Goal: Information Seeking & Learning: Learn about a topic

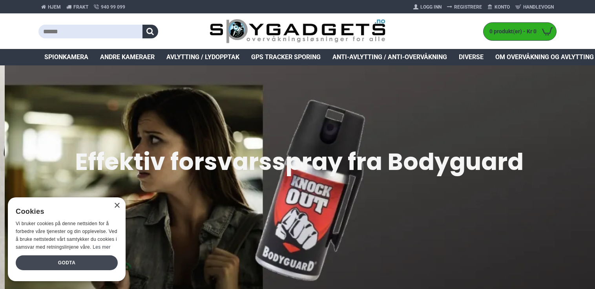
click at [66, 264] on div "Godta" at bounding box center [67, 263] width 102 height 15
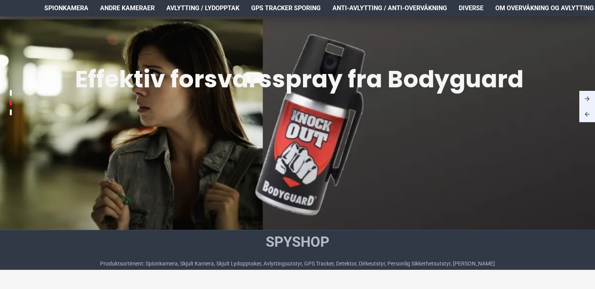
scroll to position [118, 0]
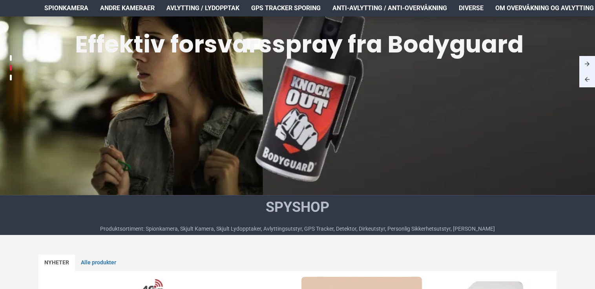
click at [326, 98] on img at bounding box center [297, 90] width 595 height 248
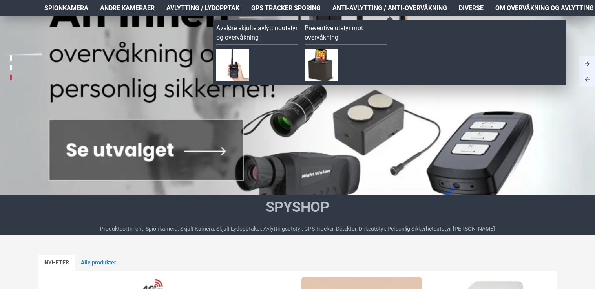
click at [370, 7] on span "Anti-avlytting / Anti-overvåkning" at bounding box center [389, 8] width 115 height 9
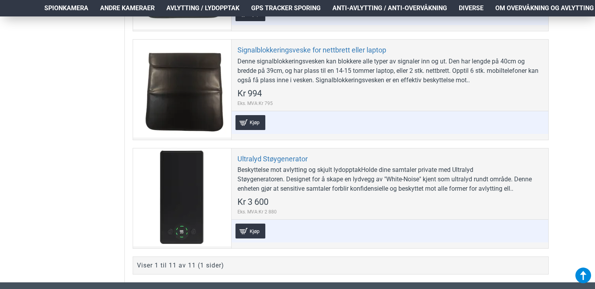
scroll to position [1404, 0]
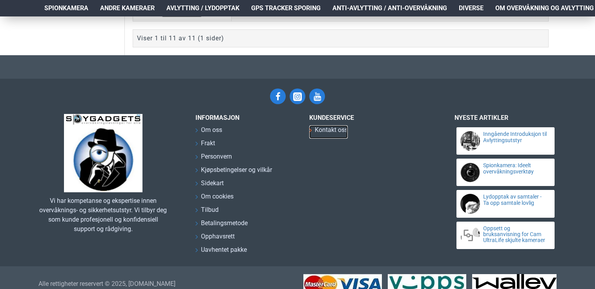
click at [320, 125] on span "Kontakt oss" at bounding box center [331, 129] width 33 height 9
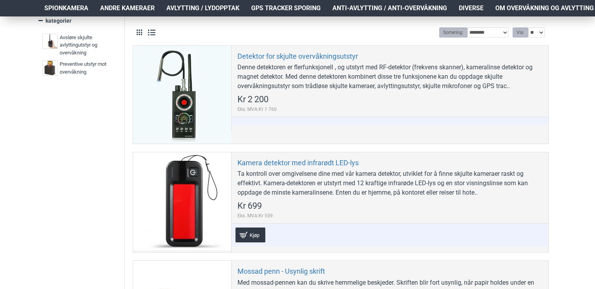
scroll to position [188, 0]
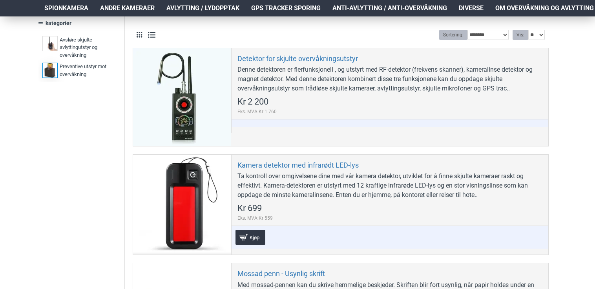
click at [84, 67] on span "Preventive utstyr mot overvåkning" at bounding box center [85, 70] width 51 height 15
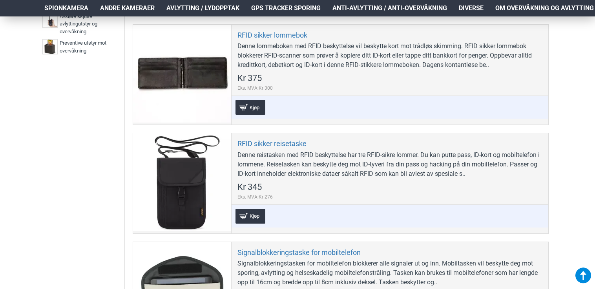
scroll to position [31, 0]
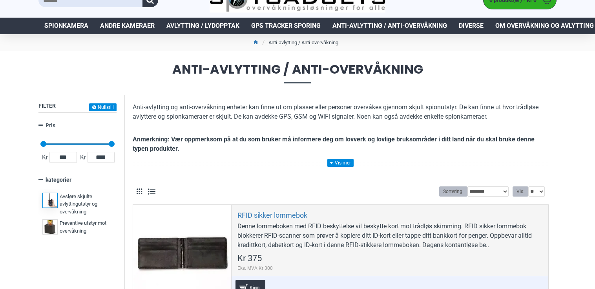
click at [69, 198] on span "Avsløre skjulte avlyttingutstyr og overvåkning" at bounding box center [85, 204] width 51 height 23
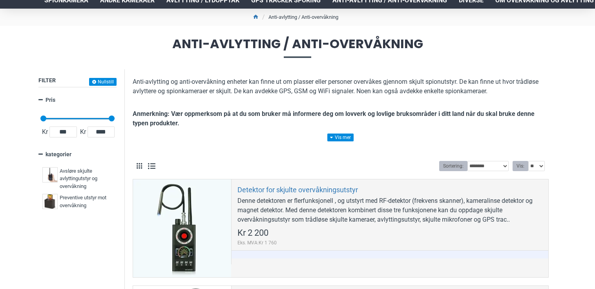
scroll to position [71, 0]
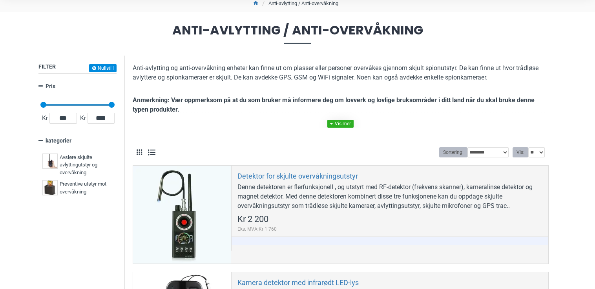
click at [343, 123] on link at bounding box center [340, 124] width 26 height 8
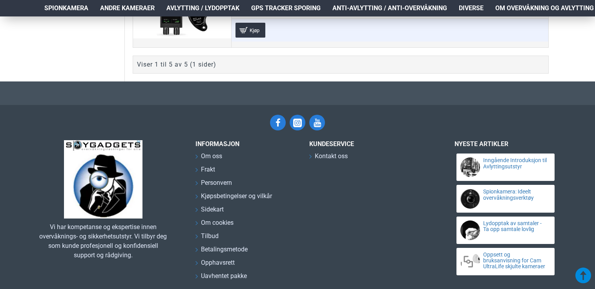
scroll to position [737, 0]
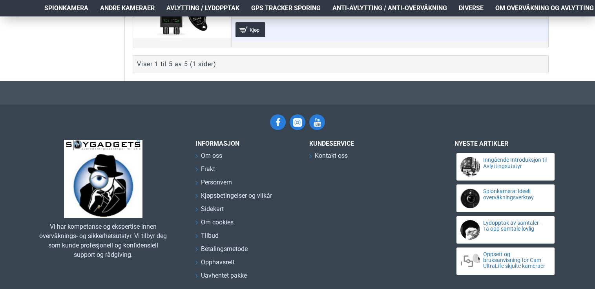
click at [214, 65] on div "Viser 1 til 5 av 5 (1 sider)" at bounding box center [176, 64] width 79 height 9
click at [494, 196] on link "Spionkamera: Ideelt overvåkningsverktøy" at bounding box center [515, 195] width 64 height 12
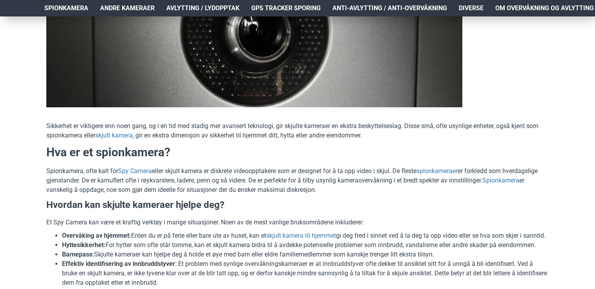
scroll to position [196, 0]
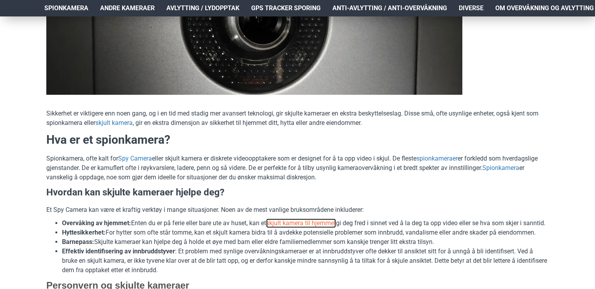
click at [296, 223] on link "skjult kamera til hjemmet" at bounding box center [301, 223] width 70 height 9
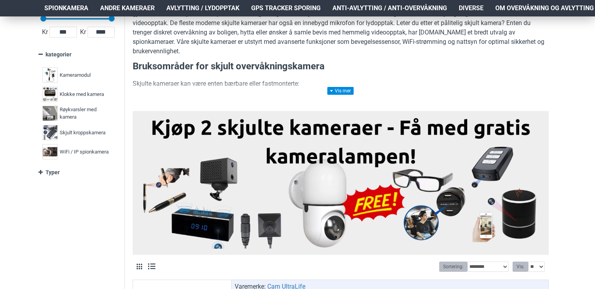
scroll to position [314, 0]
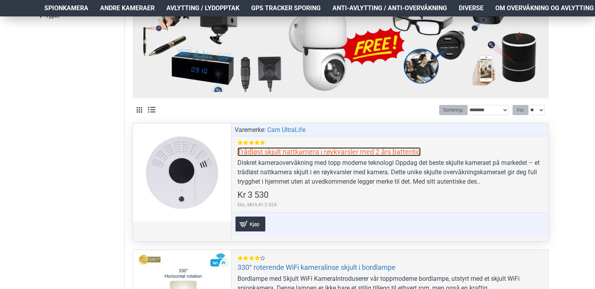
click at [270, 153] on link "Trådløst skjult nattkamera i røykvarsler med 2 års batteritid" at bounding box center [328, 151] width 183 height 9
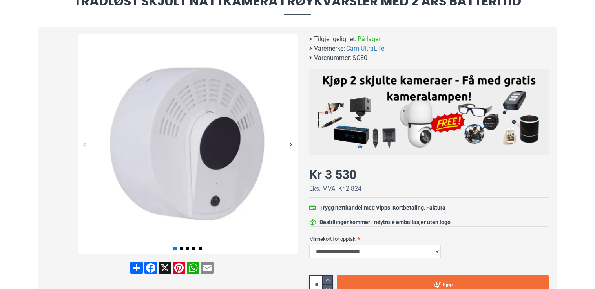
scroll to position [118, 0]
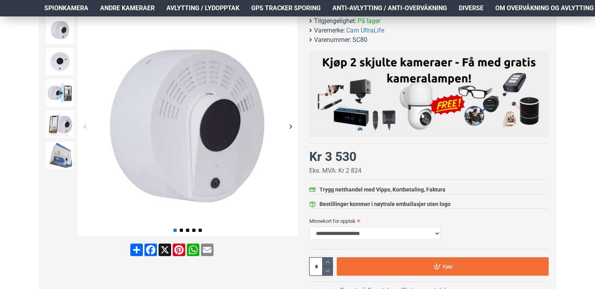
click at [291, 126] on div "Next slide" at bounding box center [291, 127] width 14 height 14
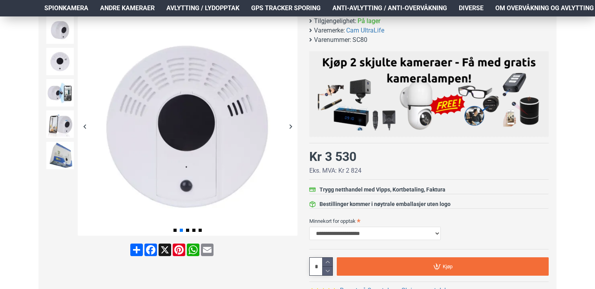
click at [291, 126] on div "Next slide" at bounding box center [291, 127] width 14 height 14
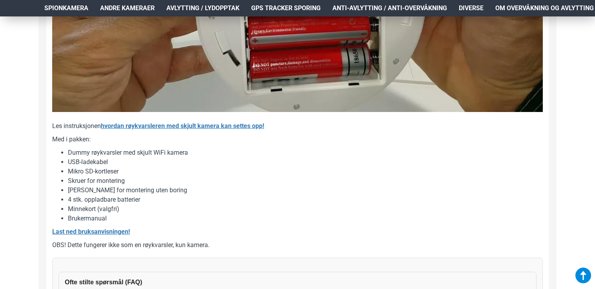
scroll to position [784, 0]
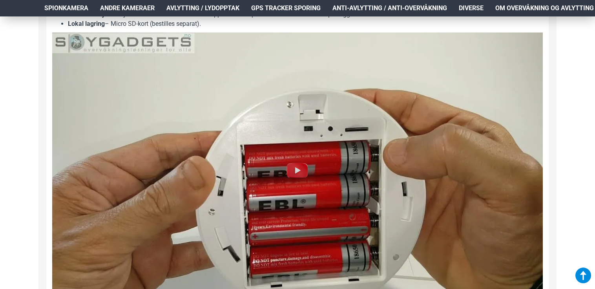
click at [293, 169] on img at bounding box center [297, 170] width 25 height 25
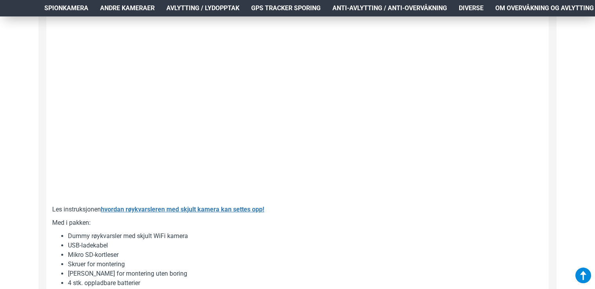
scroll to position [902, 0]
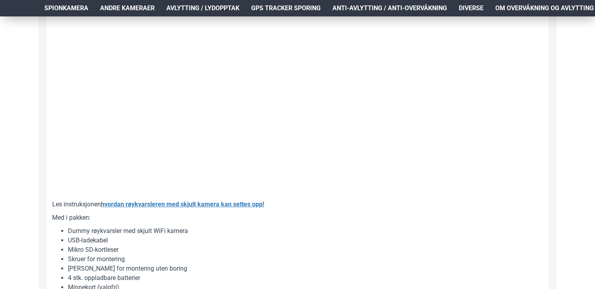
click at [352, 8] on span "Anti-avlytting / Anti-overvåkning" at bounding box center [389, 8] width 115 height 9
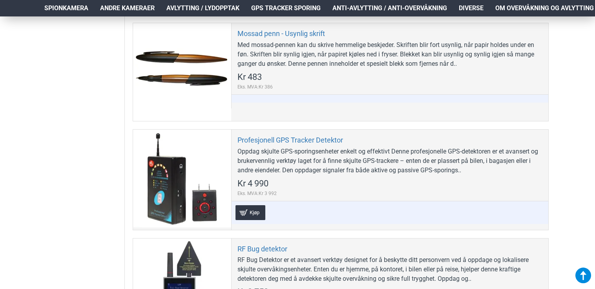
scroll to position [431, 0]
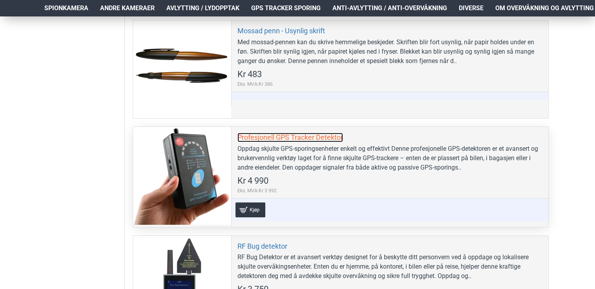
click at [312, 137] on link "Profesjonell GPS Tracker Detektor" at bounding box center [289, 137] width 105 height 9
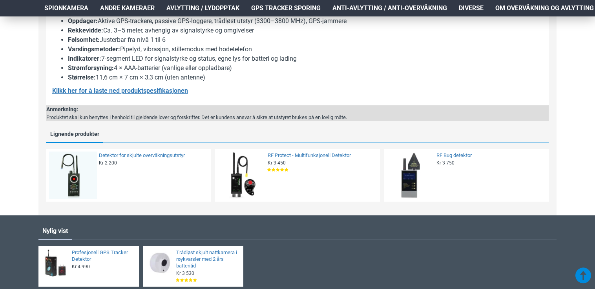
scroll to position [784, 0]
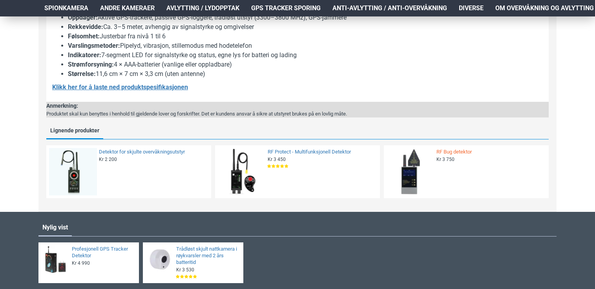
click at [451, 156] on link "RF Bug detektor" at bounding box center [489, 152] width 107 height 7
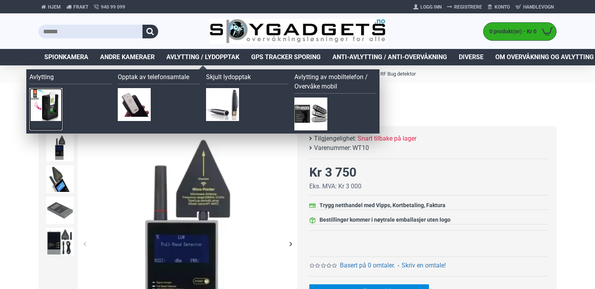
click at [50, 105] on img at bounding box center [45, 104] width 33 height 33
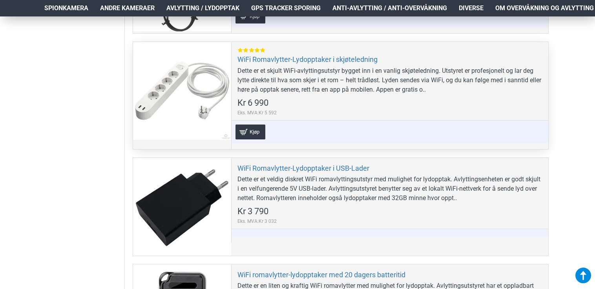
scroll to position [1020, 0]
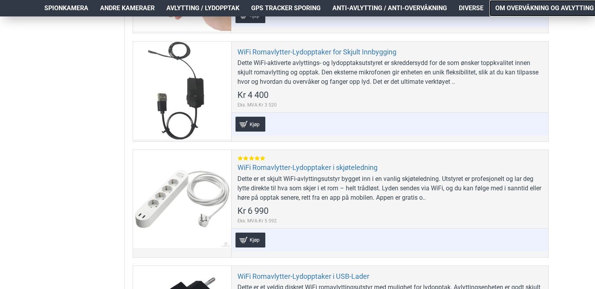
click at [524, 4] on span "Om overvåkning og avlytting" at bounding box center [544, 8] width 98 height 9
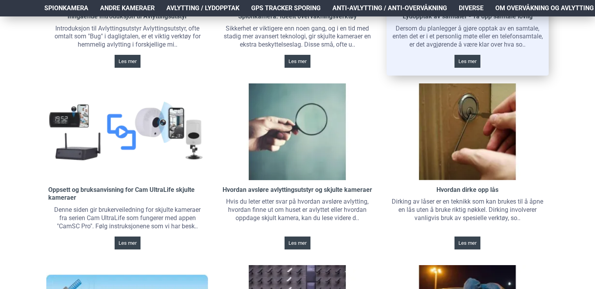
scroll to position [235, 0]
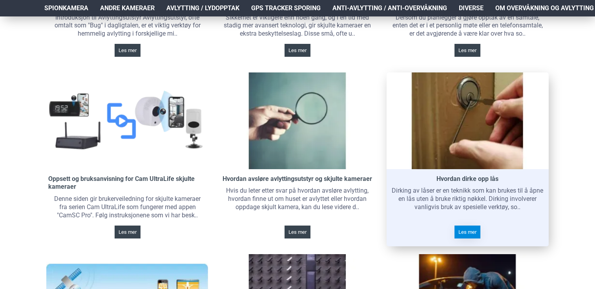
click at [469, 230] on span "Les mer" at bounding box center [467, 232] width 18 height 5
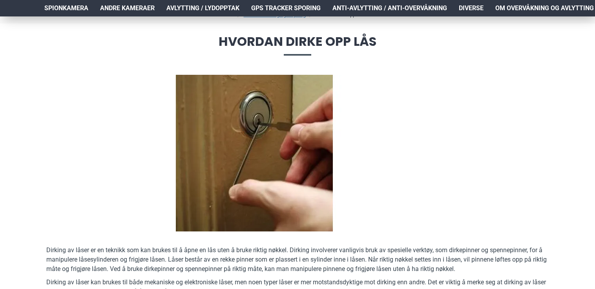
scroll to position [157, 0]
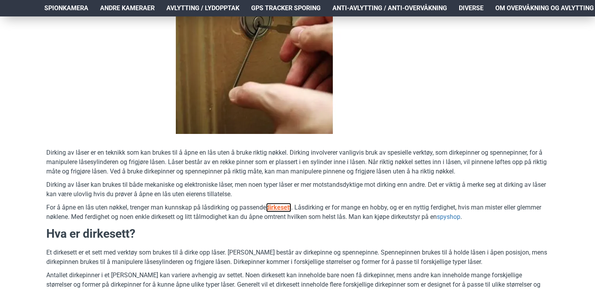
click at [280, 208] on u "dirkesett" at bounding box center [278, 207] width 25 height 7
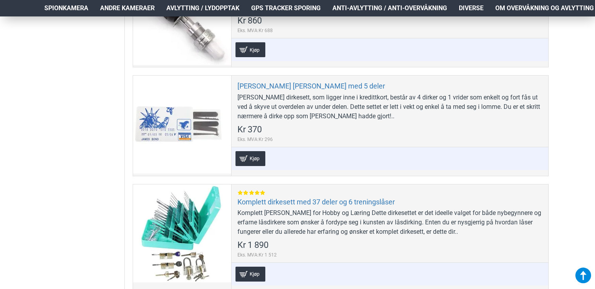
scroll to position [667, 0]
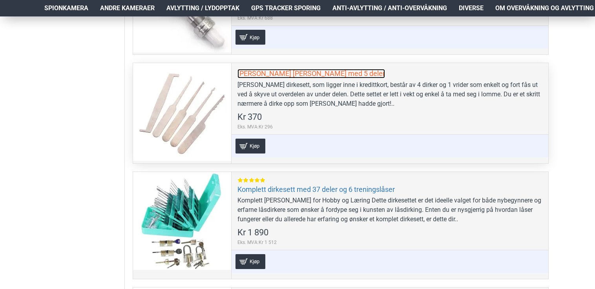
click at [282, 71] on link "[PERSON_NAME] [PERSON_NAME] med 5 deler" at bounding box center [310, 73] width 147 height 9
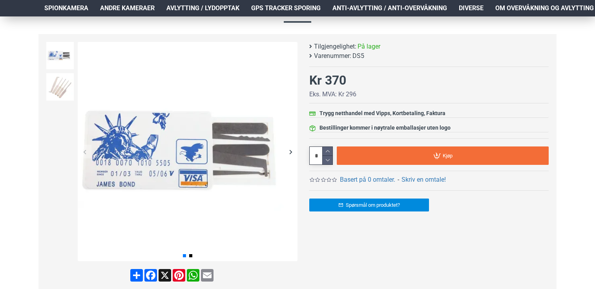
scroll to position [157, 0]
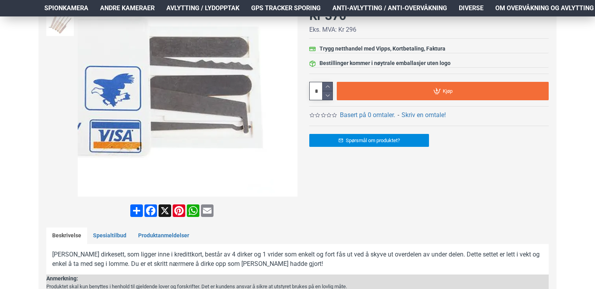
click at [292, 86] on div "Next slide" at bounding box center [291, 87] width 14 height 14
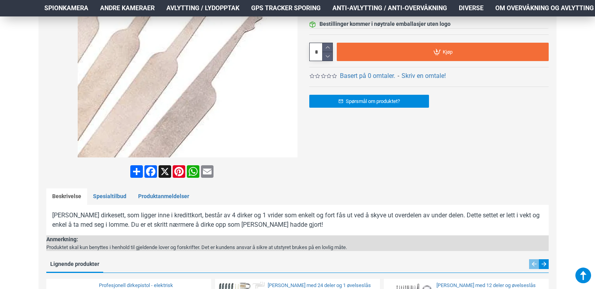
scroll to position [392, 0]
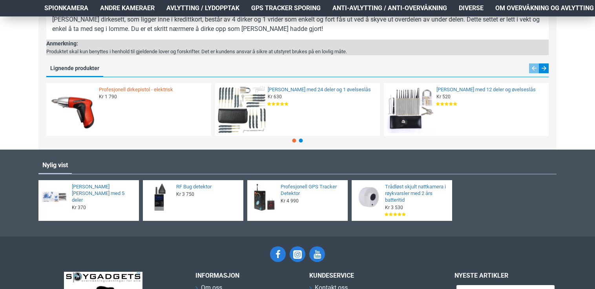
click at [144, 89] on link "Profesjonell dirkepistol - elektrisk" at bounding box center [152, 90] width 107 height 7
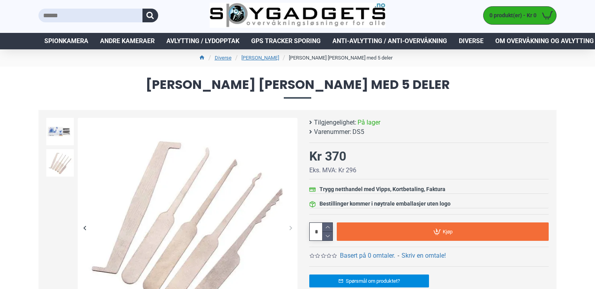
scroll to position [0, 0]
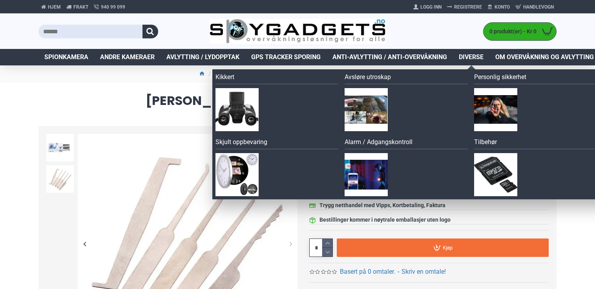
click at [475, 53] on span "Diverse" at bounding box center [470, 57] width 25 height 9
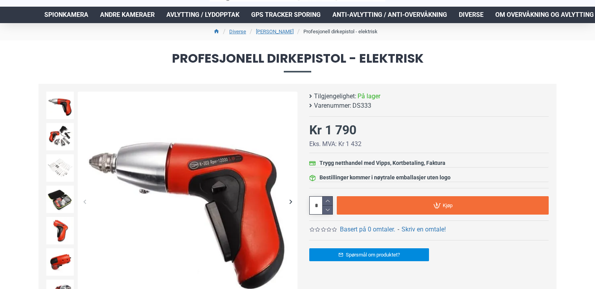
scroll to position [118, 0]
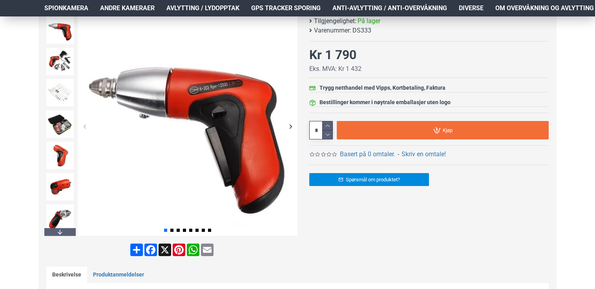
click at [288, 122] on div "Next slide" at bounding box center [291, 127] width 14 height 14
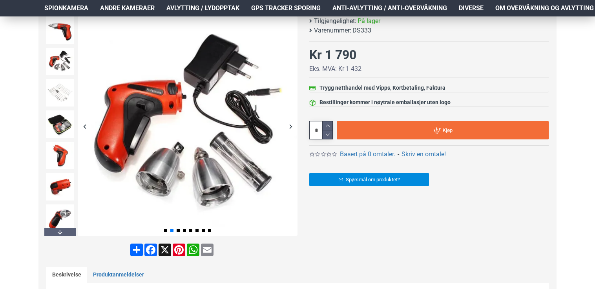
click at [288, 122] on div "Next slide" at bounding box center [291, 127] width 14 height 14
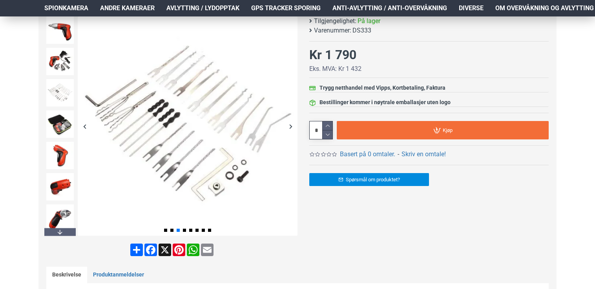
click at [288, 122] on div "Next slide" at bounding box center [291, 127] width 14 height 14
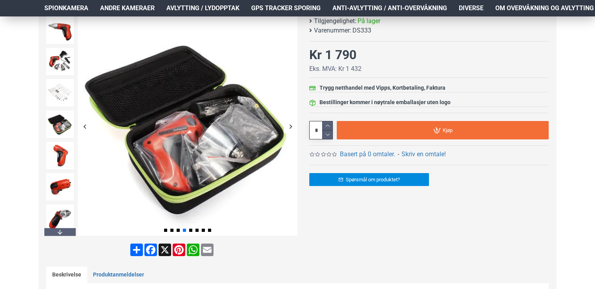
click at [288, 122] on div "Next slide" at bounding box center [291, 127] width 14 height 14
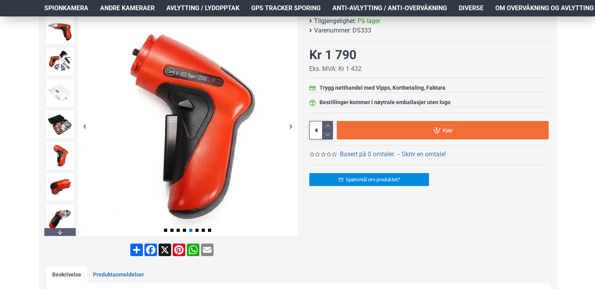
click at [288, 122] on div "Next slide" at bounding box center [291, 127] width 14 height 14
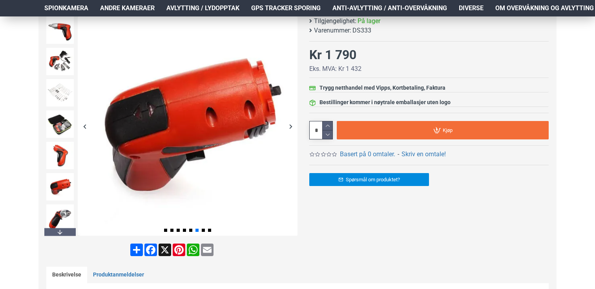
click at [288, 122] on div "Next slide" at bounding box center [291, 127] width 14 height 14
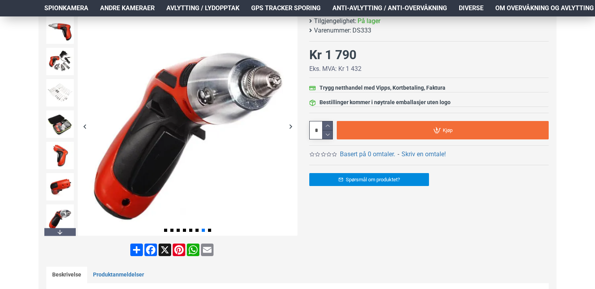
click at [288, 122] on div "Next slide" at bounding box center [291, 127] width 14 height 14
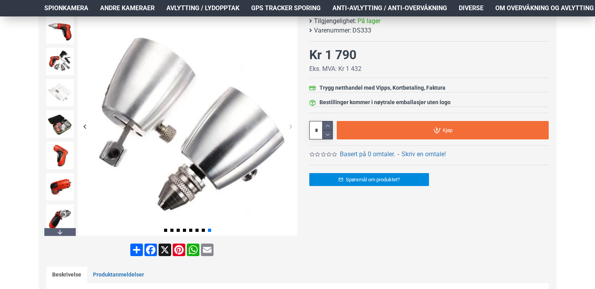
click at [288, 122] on div "Next slide" at bounding box center [291, 127] width 14 height 14
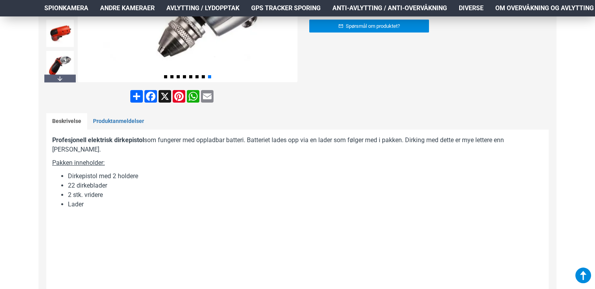
scroll to position [235, 0]
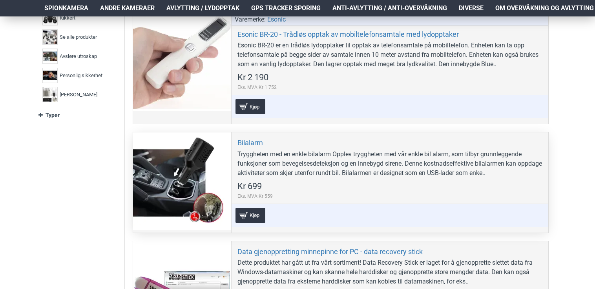
scroll to position [235, 0]
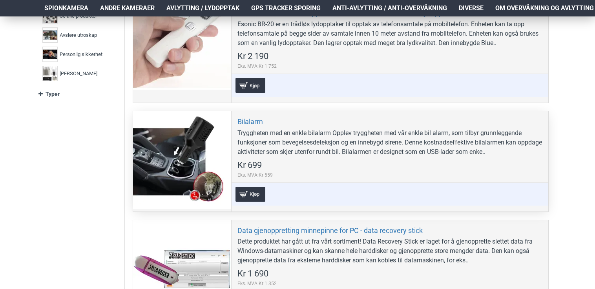
click at [217, 184] on div at bounding box center [182, 160] width 98 height 98
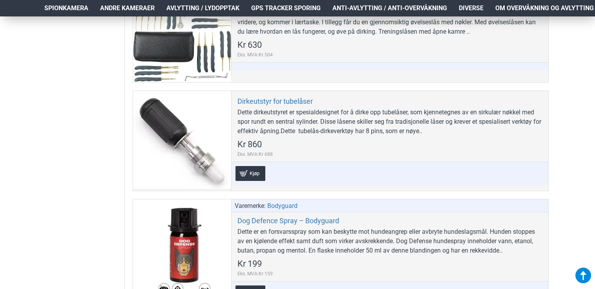
scroll to position [1020, 0]
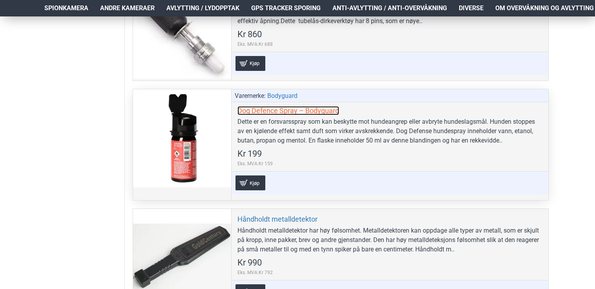
click at [263, 106] on link "Dog Defence Spray – Bodyguard" at bounding box center [288, 110] width 102 height 9
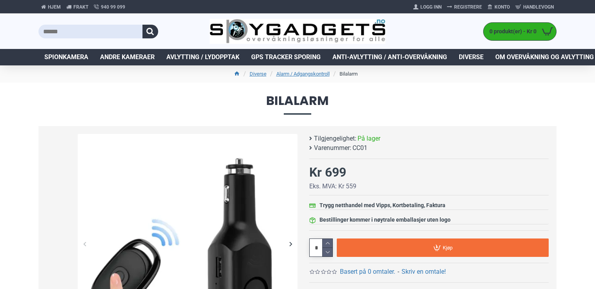
scroll to position [196, 0]
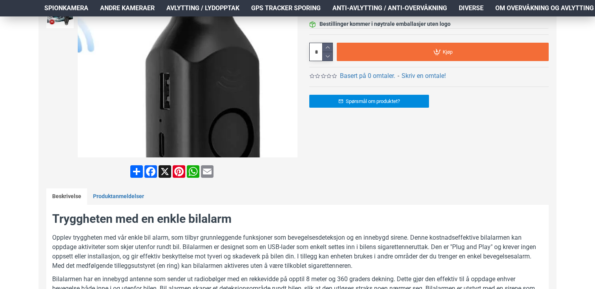
click at [287, 47] on div "Next slide" at bounding box center [291, 48] width 14 height 14
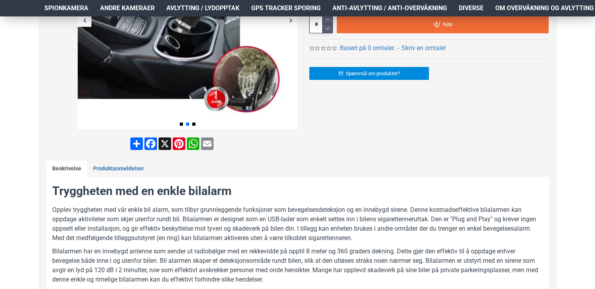
scroll to position [118, 0]
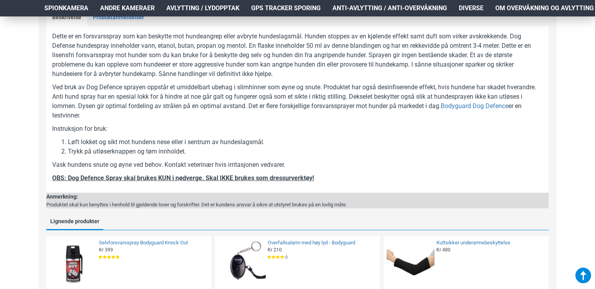
scroll to position [392, 0]
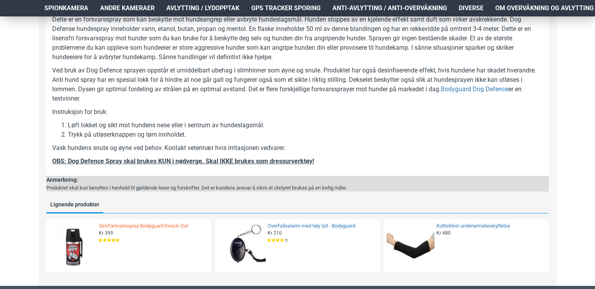
click at [156, 227] on link "Selvforsvarsspray Bodyguard Knock Out" at bounding box center [152, 226] width 107 height 7
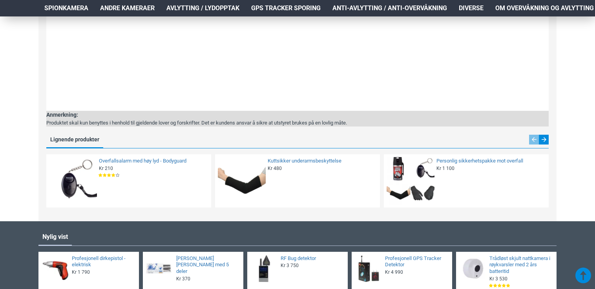
scroll to position [1412, 0]
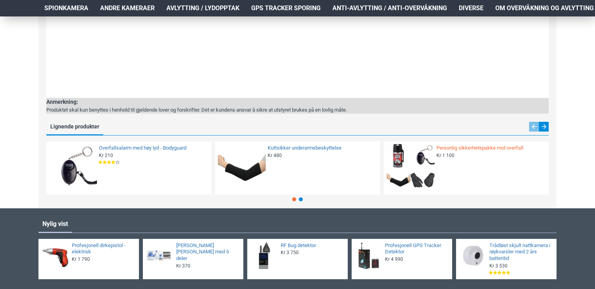
click at [452, 146] on link "Personlig sikkerhetspakke mot overfall" at bounding box center [489, 148] width 107 height 7
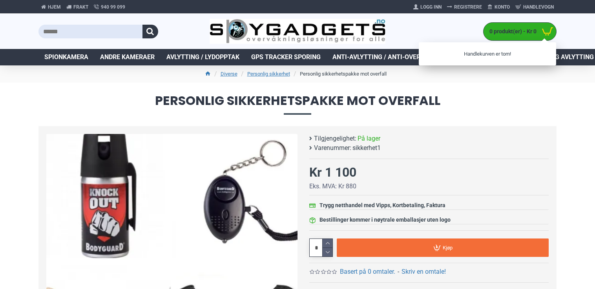
click at [482, 60] on p "Handlekurven er tom!" at bounding box center [486, 54] width 137 height 24
click at [469, 55] on p "Handlekurven er tom!" at bounding box center [486, 54] width 137 height 24
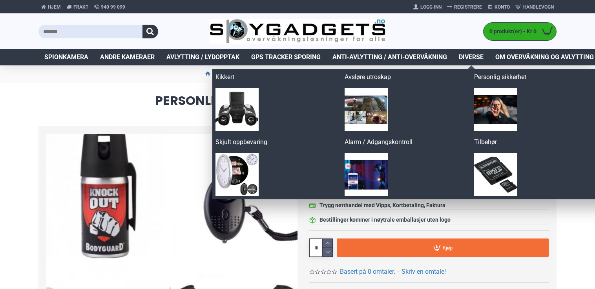
click at [462, 55] on span "Diverse" at bounding box center [470, 57] width 25 height 9
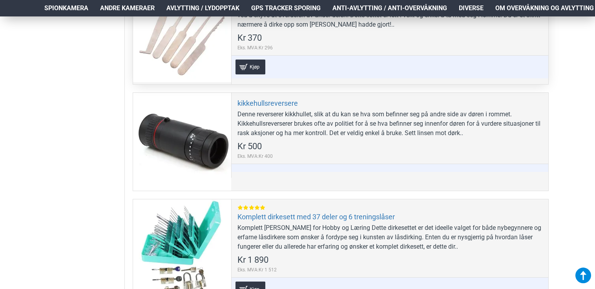
scroll to position [1647, 0]
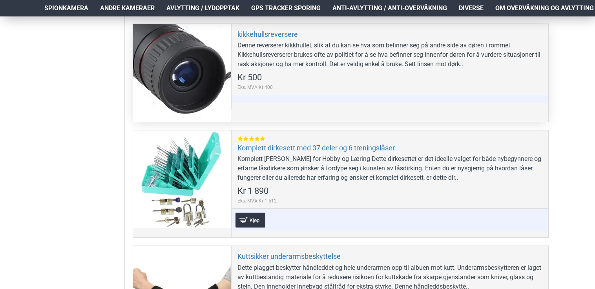
click at [186, 73] on div at bounding box center [182, 73] width 98 height 98
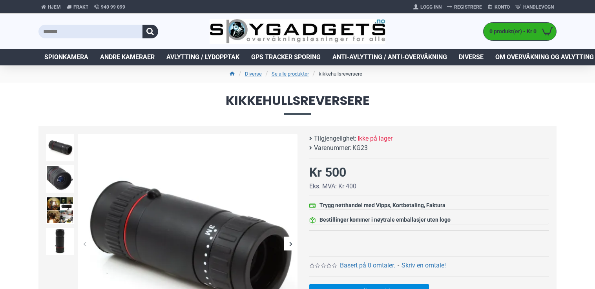
click at [289, 244] on div "Next slide" at bounding box center [291, 244] width 14 height 14
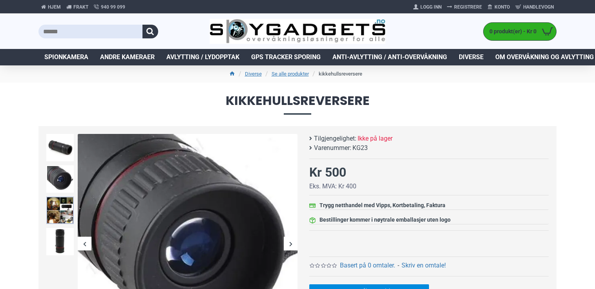
click at [62, 204] on img at bounding box center [59, 210] width 27 height 27
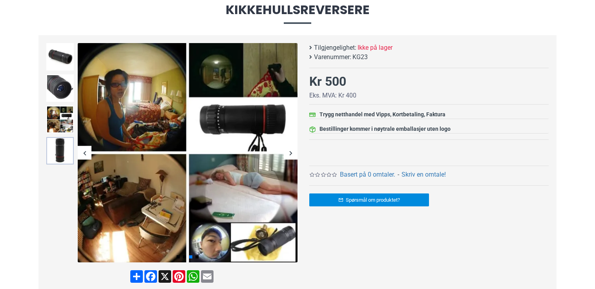
scroll to position [118, 0]
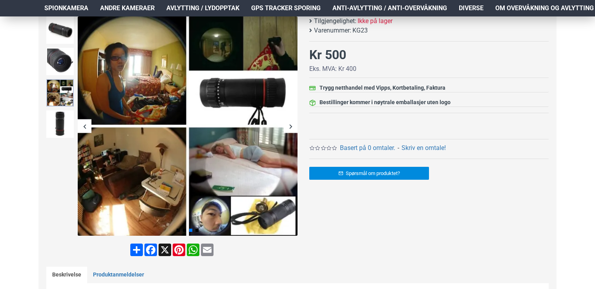
click at [67, 95] on img at bounding box center [59, 92] width 27 height 27
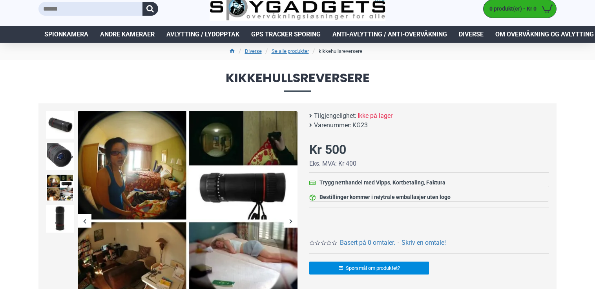
scroll to position [0, 0]
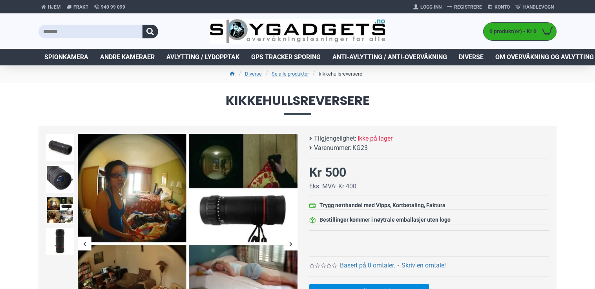
click at [477, 60] on span "Diverse" at bounding box center [470, 57] width 25 height 9
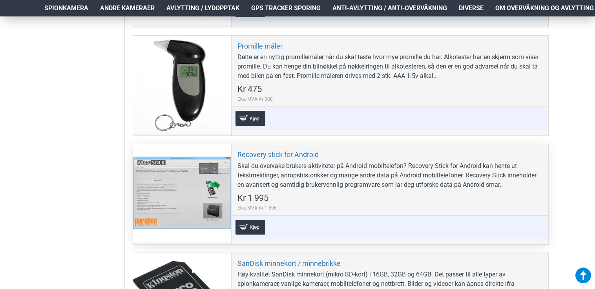
scroll to position [2863, 0]
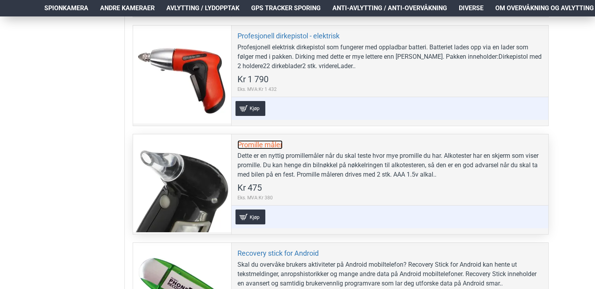
click at [256, 141] on link "Promille måler" at bounding box center [259, 144] width 45 height 9
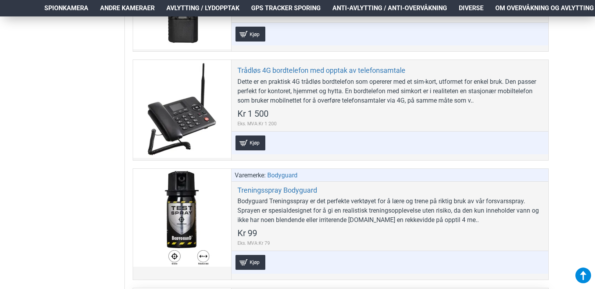
scroll to position [4196, 0]
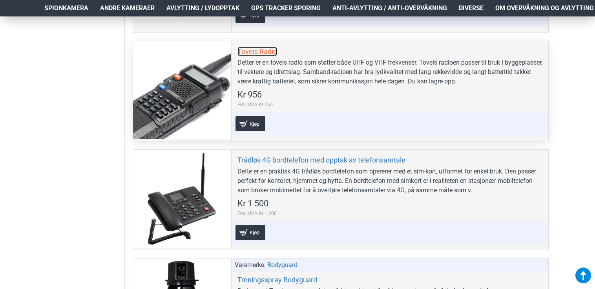
click at [253, 47] on link "Toveis Radio" at bounding box center [257, 51] width 40 height 9
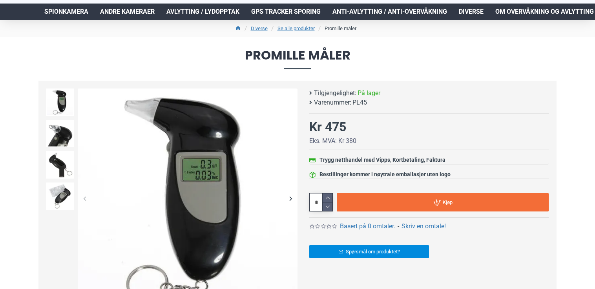
scroll to position [39, 0]
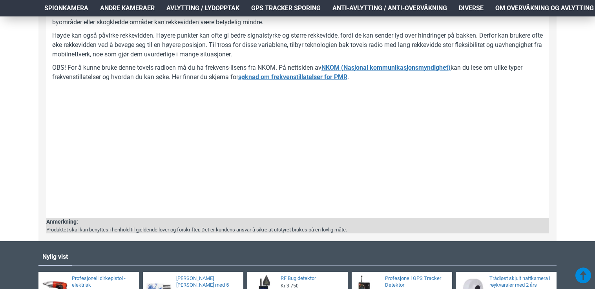
scroll to position [745, 0]
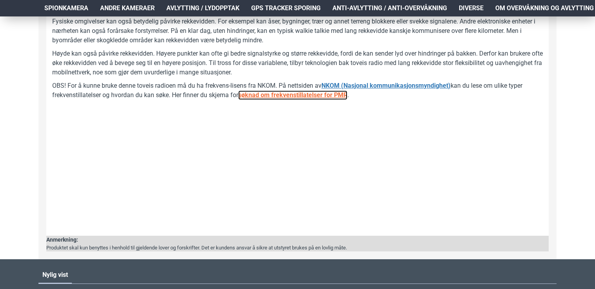
click at [306, 99] on b "søknad om frekvenstillatelser for PMR" at bounding box center [292, 94] width 109 height 7
